Goal: Task Accomplishment & Management: Manage account settings

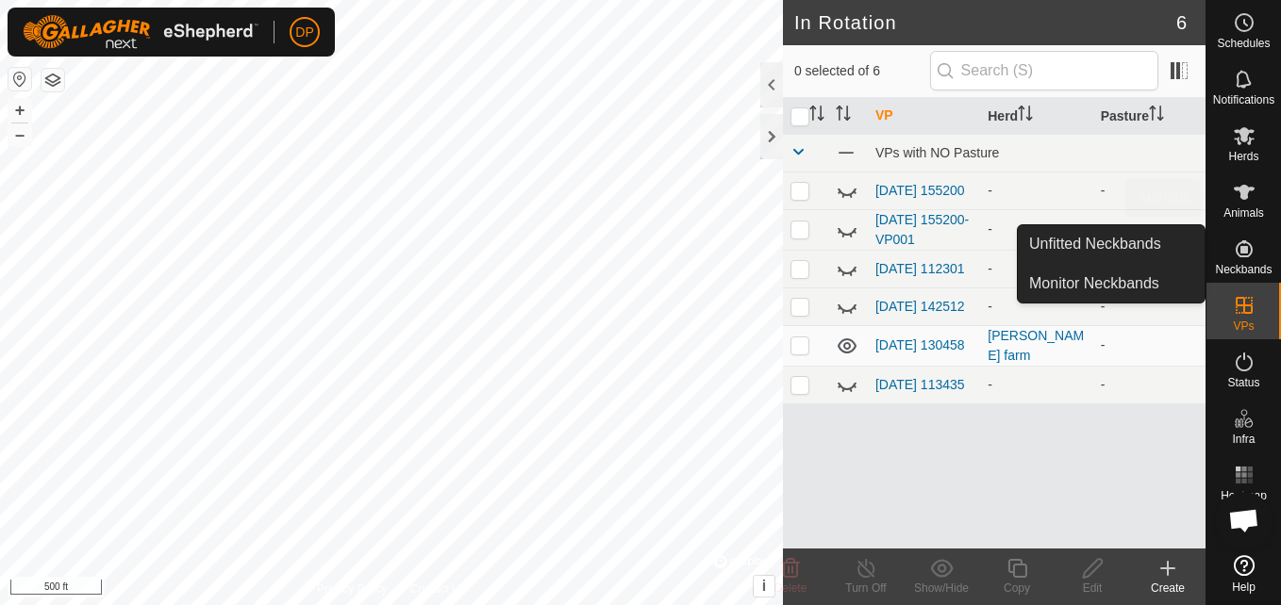
scroll to position [1962, 0]
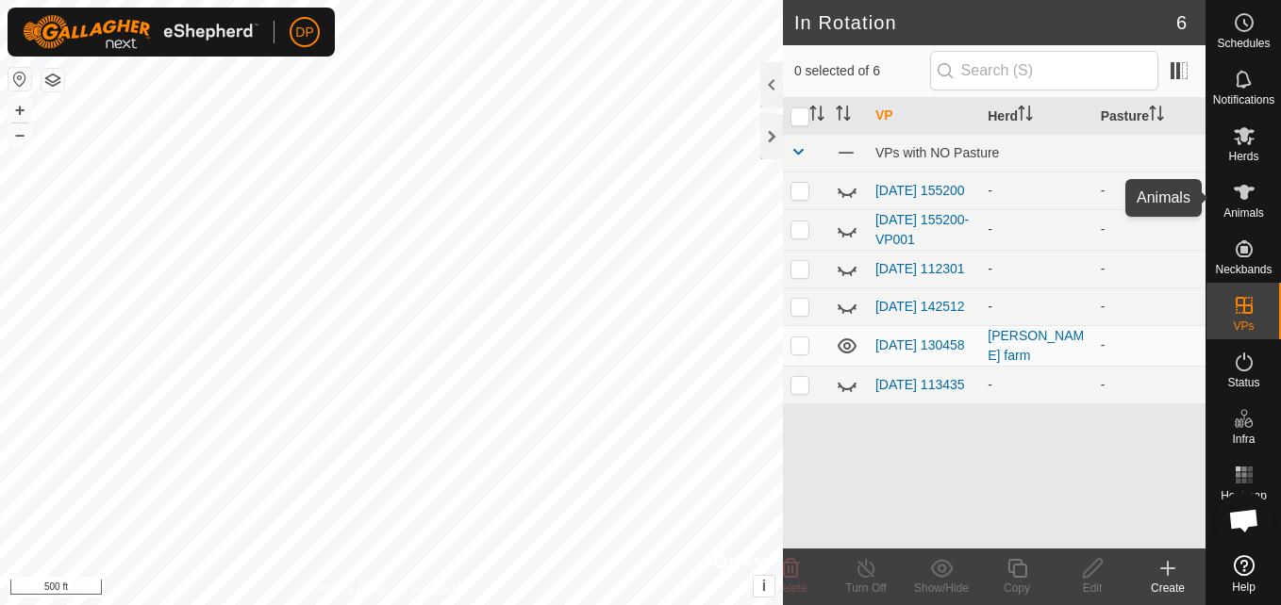
click at [1239, 190] on icon at bounding box center [1243, 192] width 21 height 15
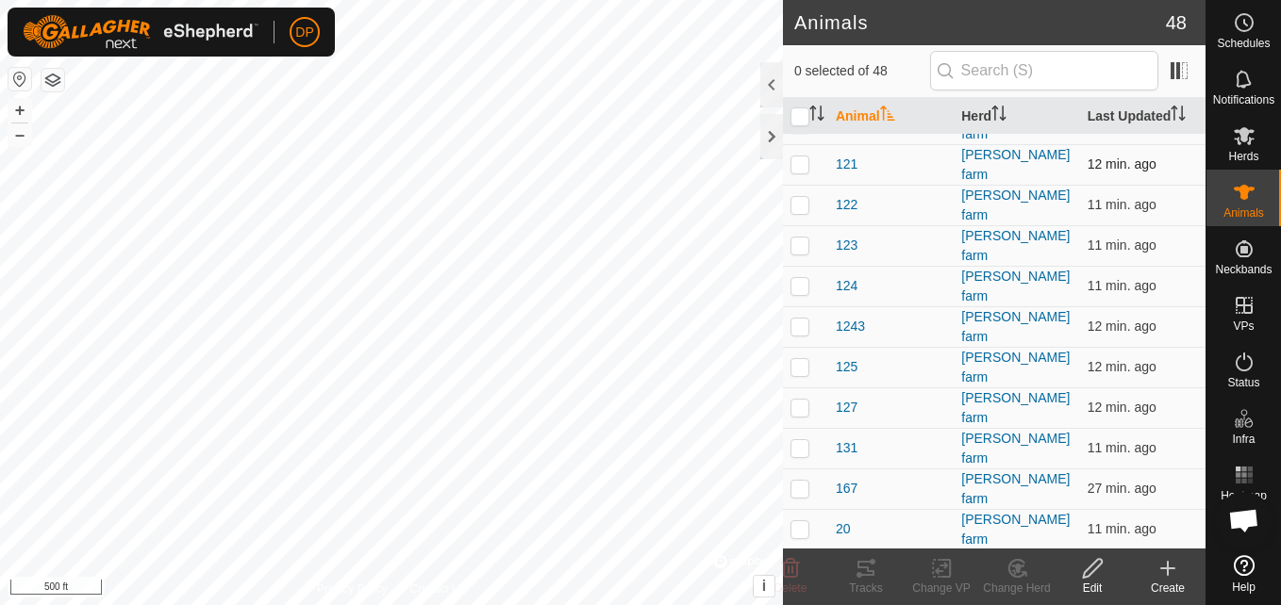
scroll to position [377, 0]
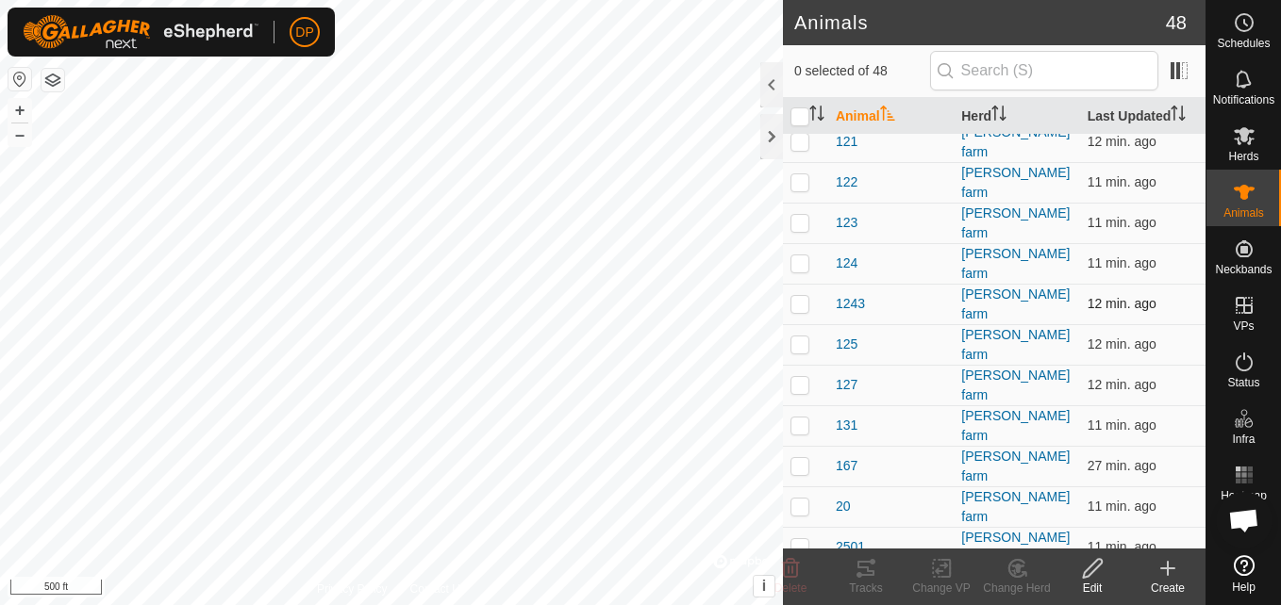
click at [794, 296] on p-checkbox at bounding box center [799, 303] width 19 height 15
click at [864, 574] on icon at bounding box center [865, 568] width 17 height 15
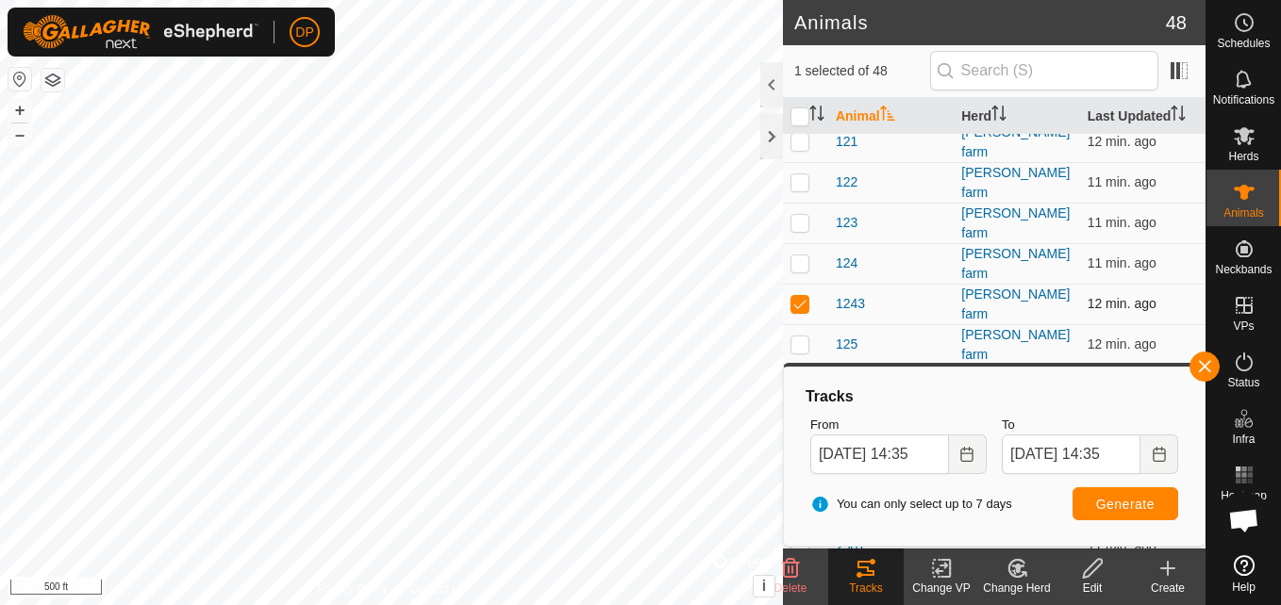
click at [802, 296] on p-checkbox at bounding box center [799, 303] width 19 height 15
checkbox input "false"
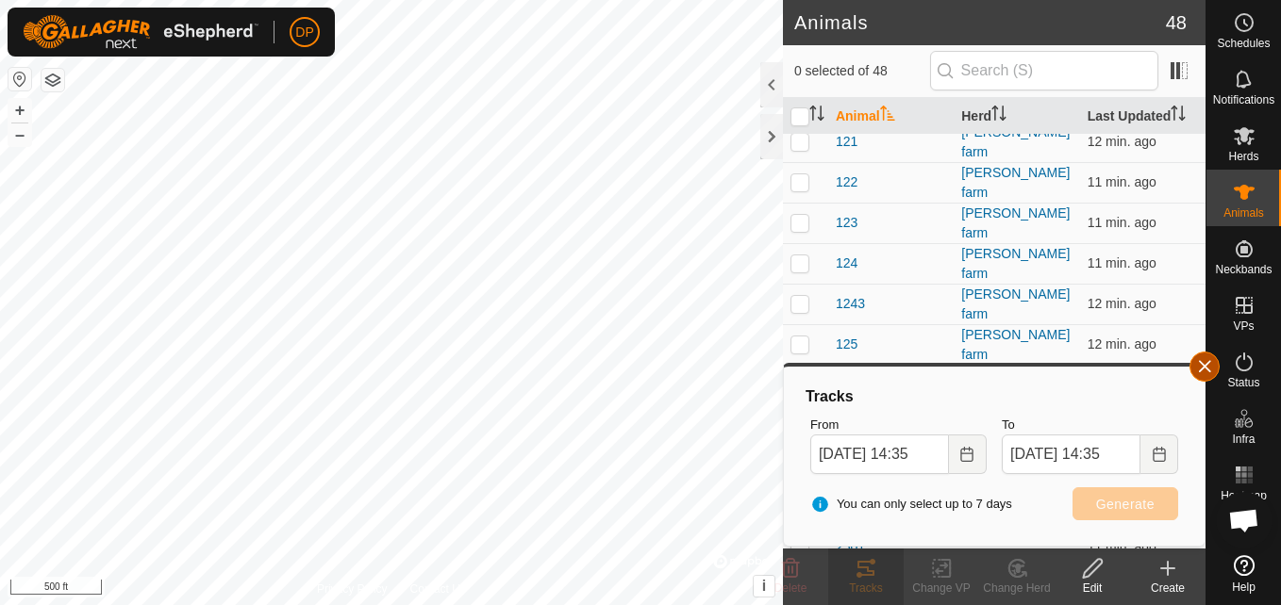
click at [1198, 363] on button "button" at bounding box center [1204, 367] width 30 height 30
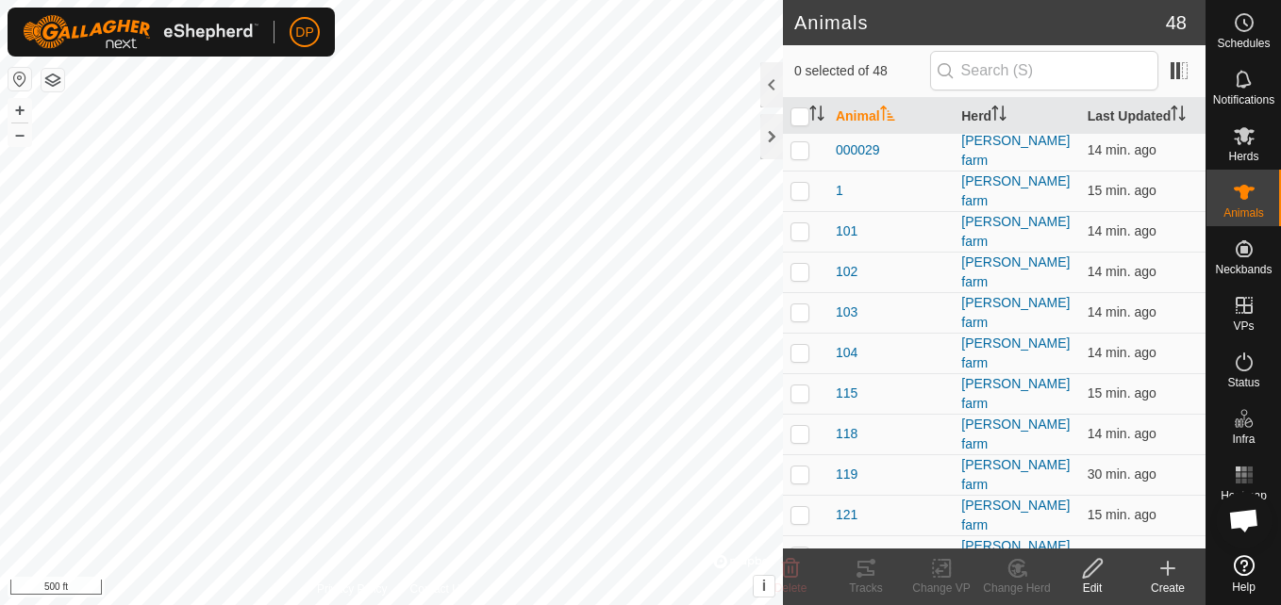
scroll to position [0, 0]
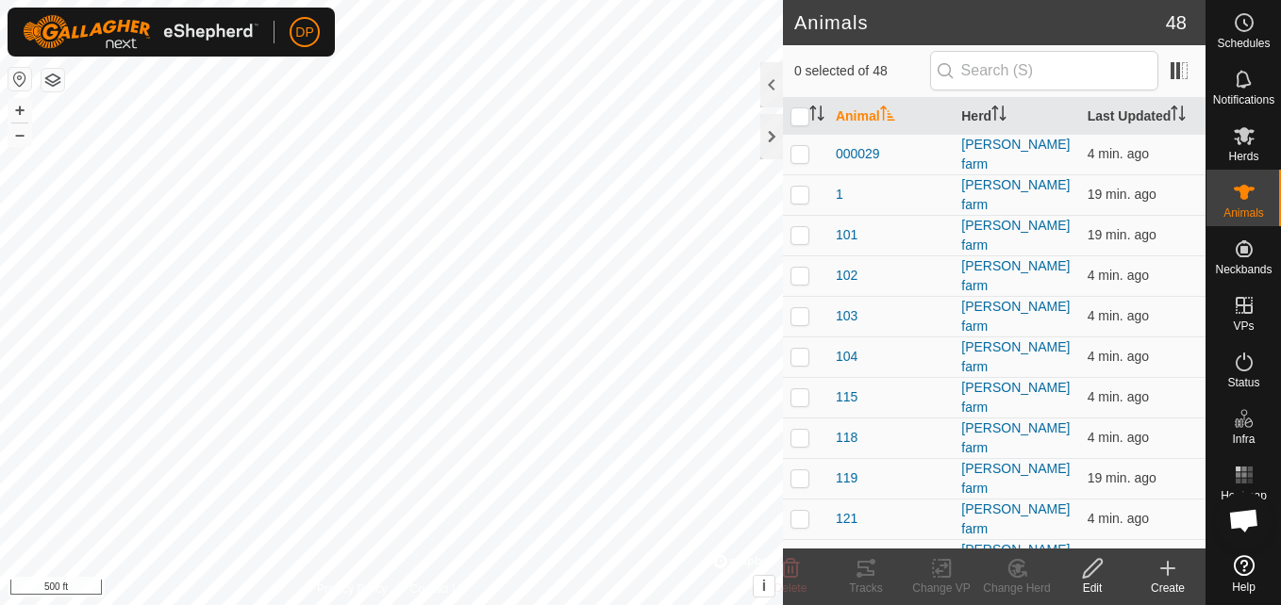
scroll to position [1962, 0]
